Goal: Check status: Check status

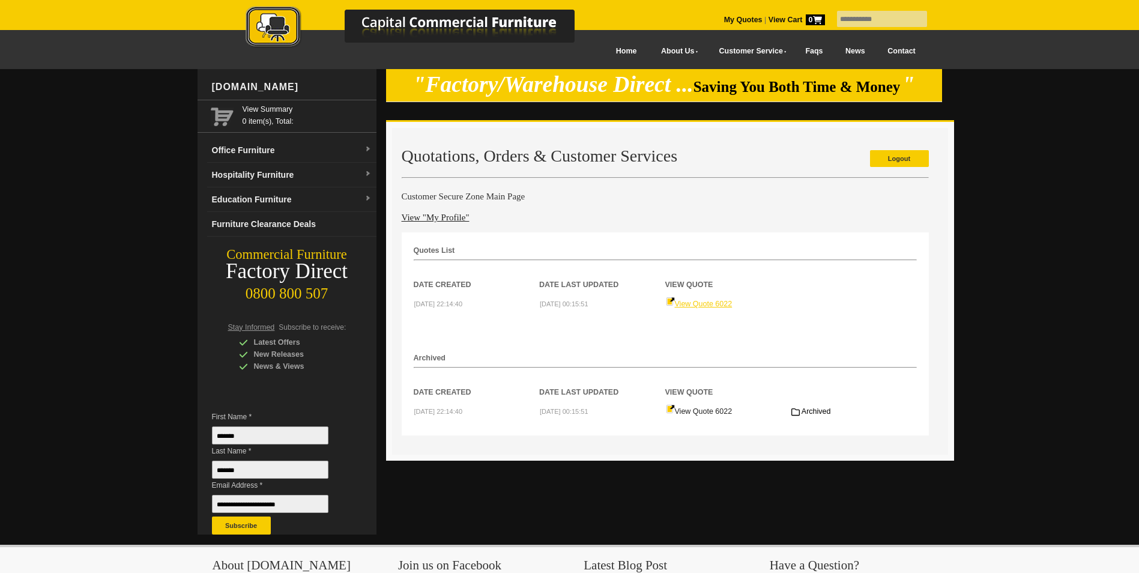
click at [704, 307] on link "View Quote 6022" at bounding box center [699, 304] width 67 height 8
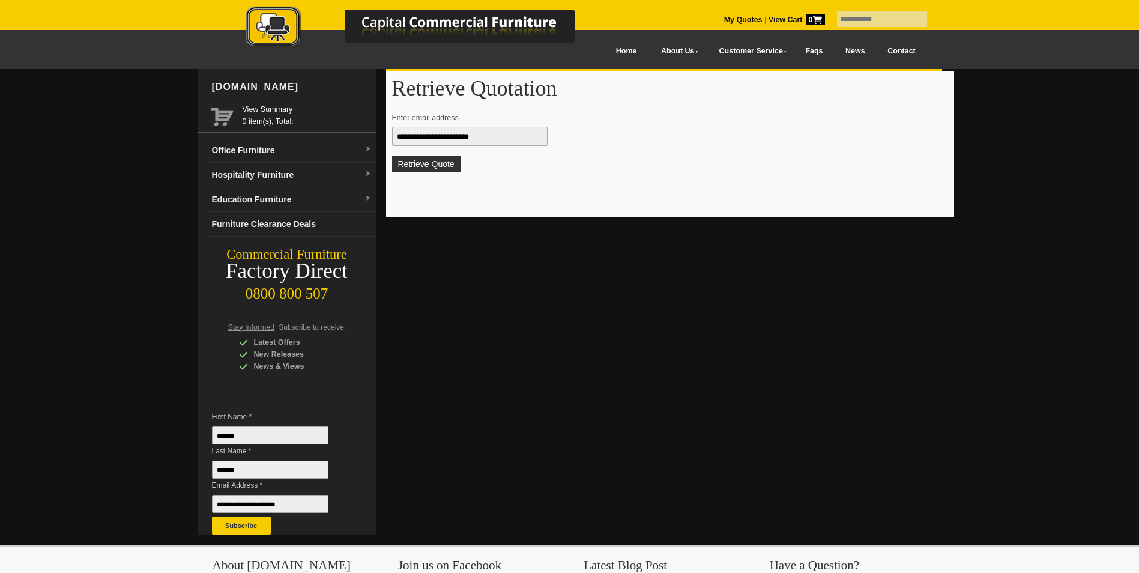
click at [421, 157] on button "Retrieve Quote" at bounding box center [426, 164] width 68 height 16
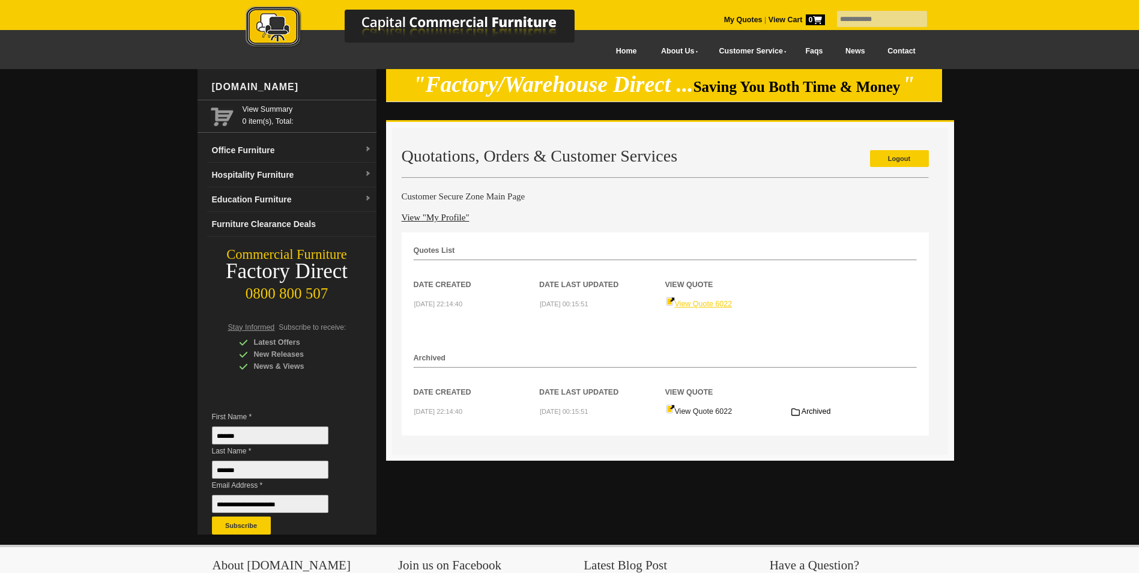
click at [696, 301] on link "View Quote 6022" at bounding box center [699, 304] width 67 height 8
